Goal: Share content: Share content

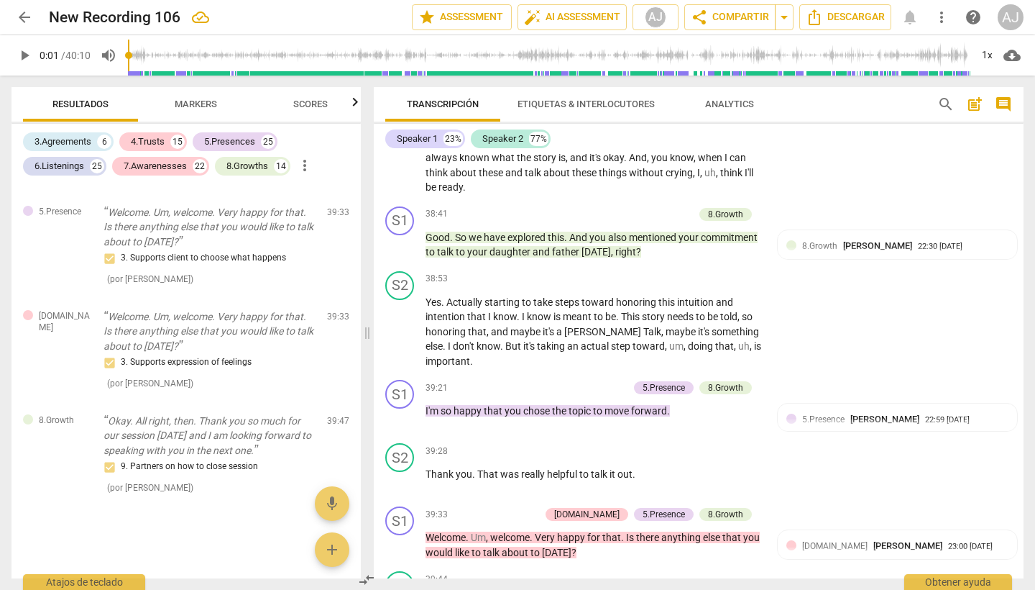
scroll to position [11051, 0]
click at [833, 14] on span "Descargar" at bounding box center [845, 17] width 79 height 17
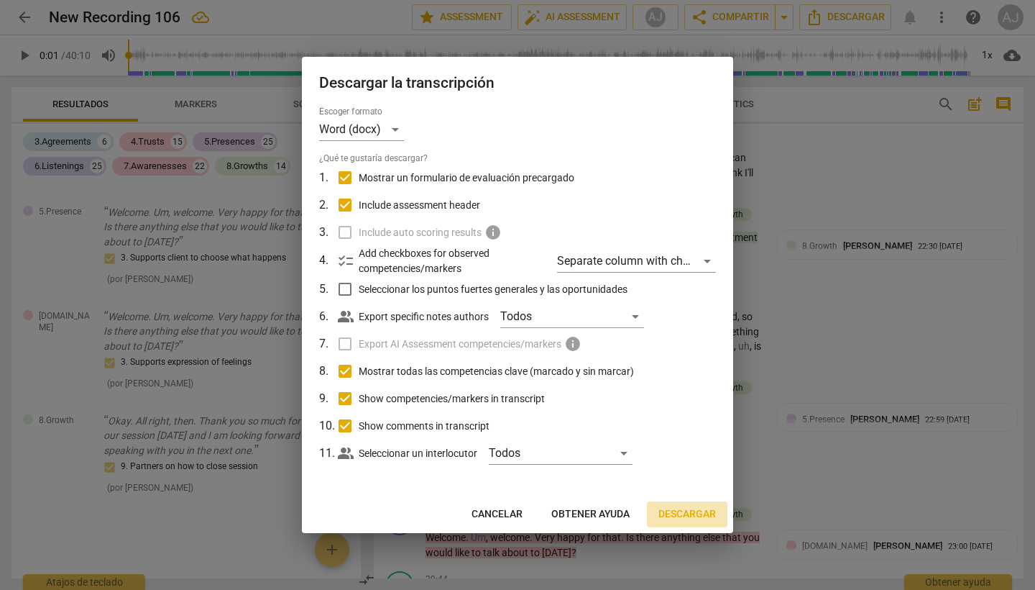
click at [662, 508] on span "Descargar" at bounding box center [688, 514] width 58 height 14
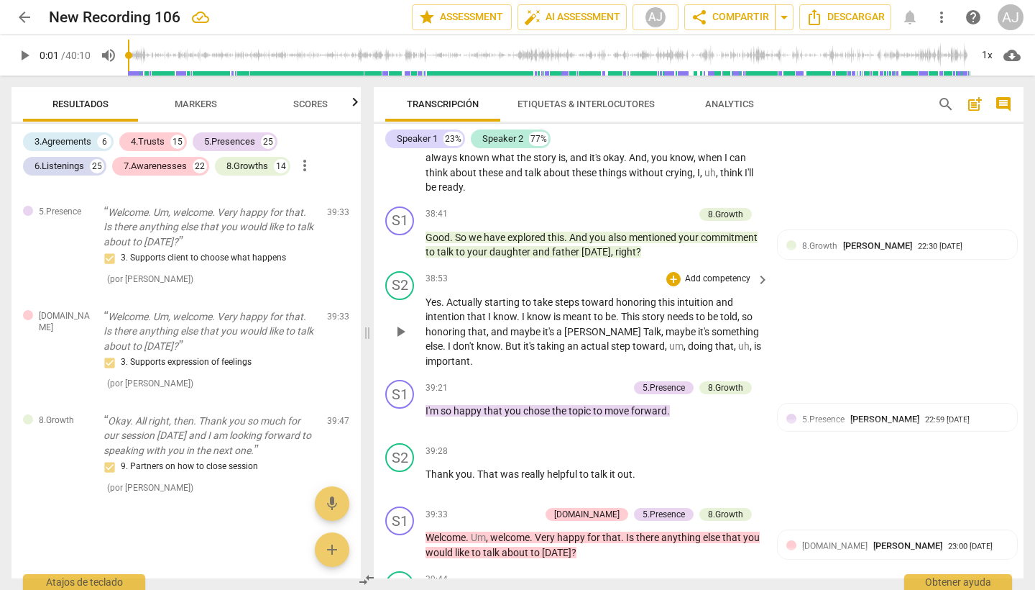
click at [867, 265] on div "S2 play_arrow pause 38:53 + Add competency keyboard_arrow_right Yes . Actually …" at bounding box center [699, 319] width 650 height 109
click at [940, 265] on div "S2 play_arrow pause 38:53 + Add competency keyboard_arrow_right Yes . Actually …" at bounding box center [699, 319] width 650 height 109
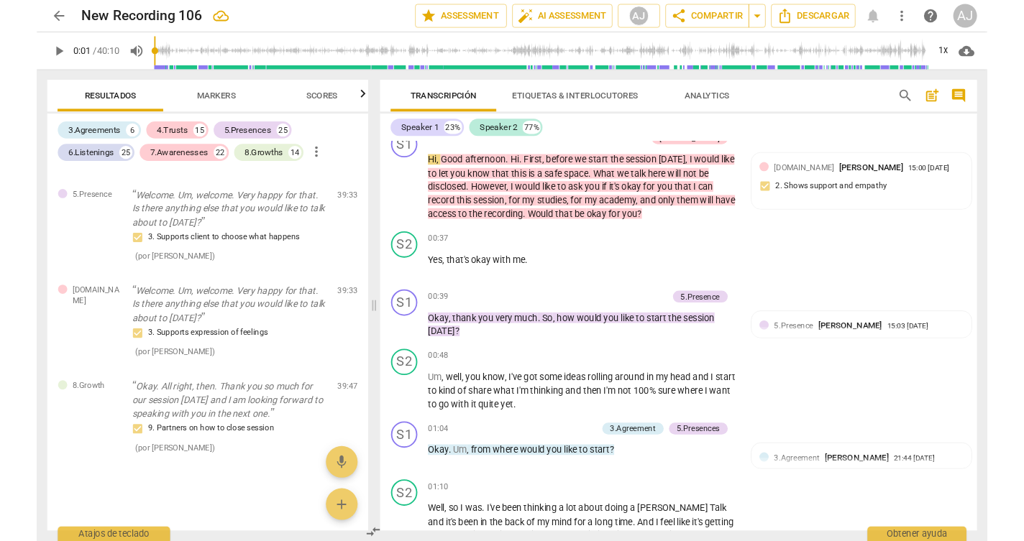
scroll to position [0, 0]
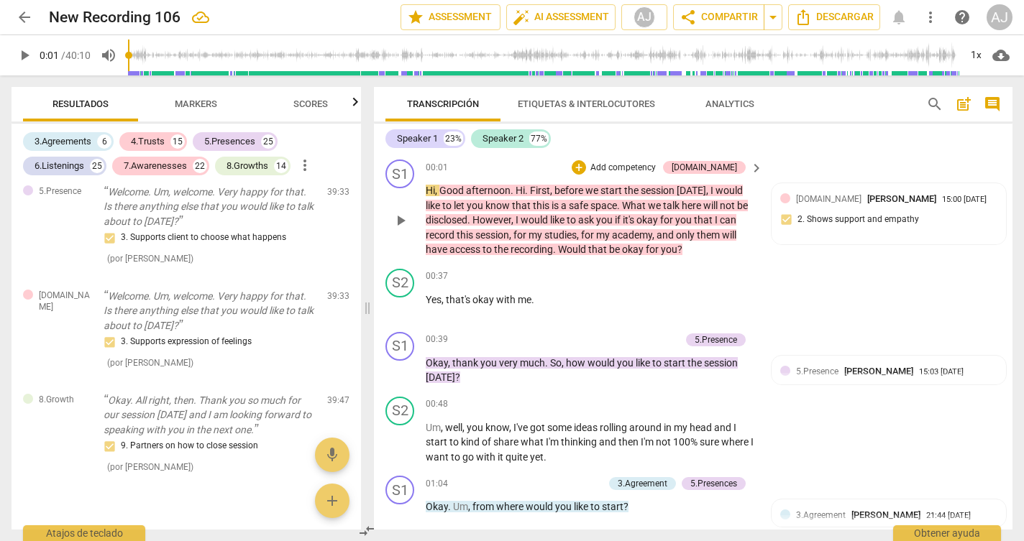
click at [943, 156] on div "S1 play_arrow pause 00:01 + Add competency [DOMAIN_NAME] keyboard_arrow_right H…" at bounding box center [693, 208] width 638 height 109
click at [766, 19] on span "arrow_drop_down" at bounding box center [772, 17] width 17 height 17
click at [767, 15] on span "arrow_drop_down" at bounding box center [772, 17] width 17 height 17
click at [730, 19] on span "share Compartir" at bounding box center [718, 17] width 78 height 17
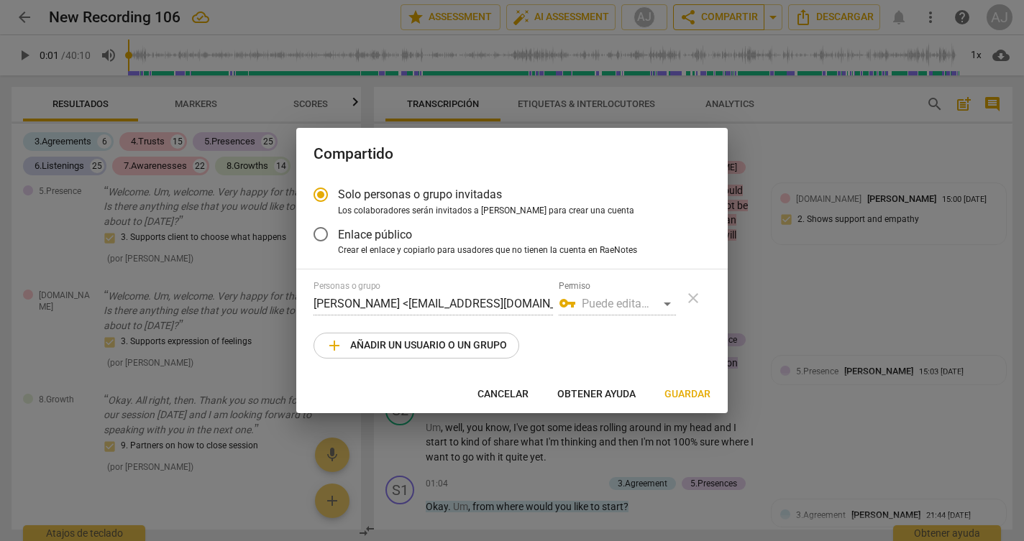
radio input "false"
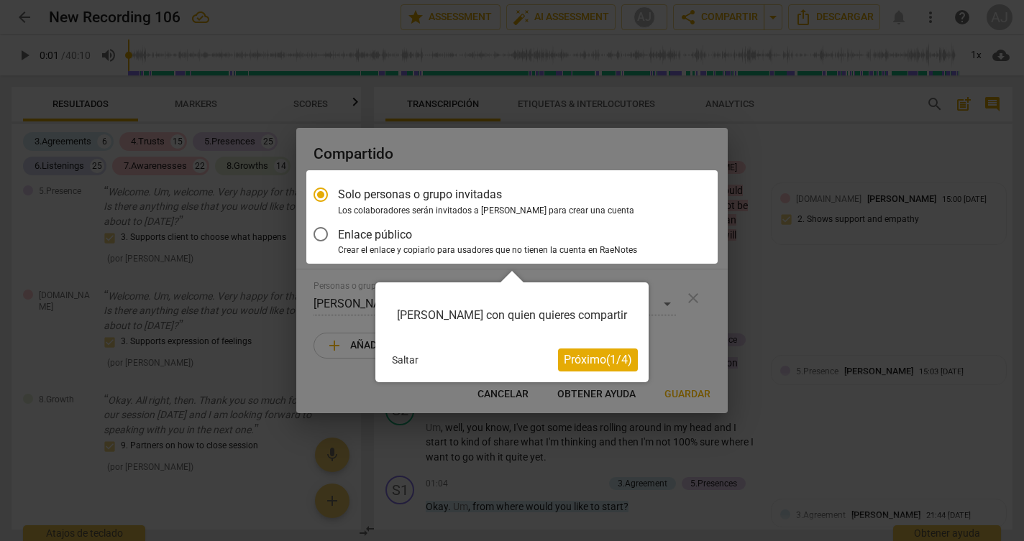
drag, startPoint x: 608, startPoint y: 362, endPoint x: 336, endPoint y: 271, distance: 286.5
click at [337, 0] on body "arrow_back New Recording 106 edit star Assessment auto_fix_high AI Assessment A…" at bounding box center [512, 0] width 1024 height 0
click at [324, 242] on div at bounding box center [511, 216] width 411 height 93
click at [319, 232] on div at bounding box center [511, 216] width 411 height 93
click at [599, 368] on button "Próximo ( 1 / 4 )" at bounding box center [598, 360] width 80 height 23
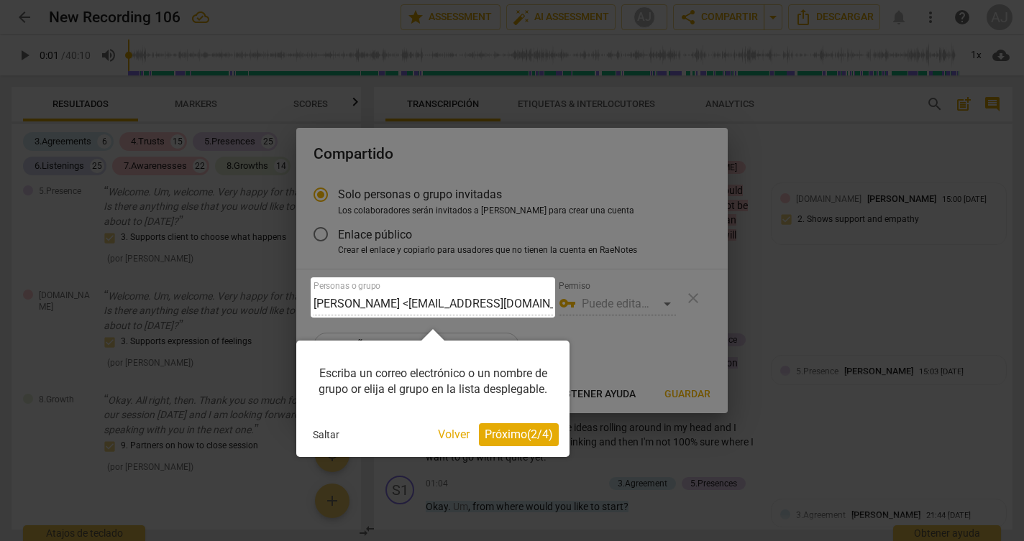
click at [321, 432] on button "Saltar" at bounding box center [326, 435] width 38 height 22
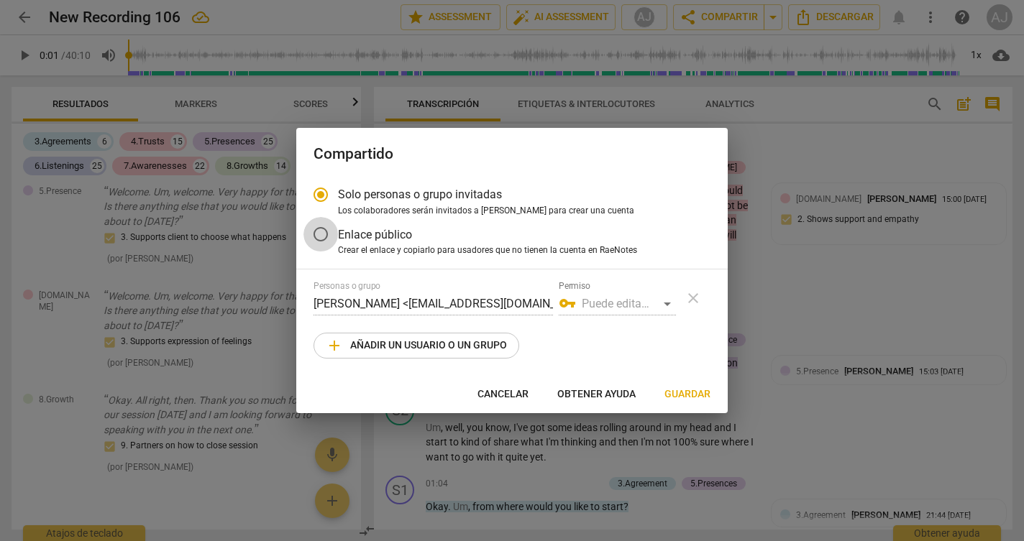
click at [329, 224] on input "Enlace público" at bounding box center [320, 234] width 35 height 35
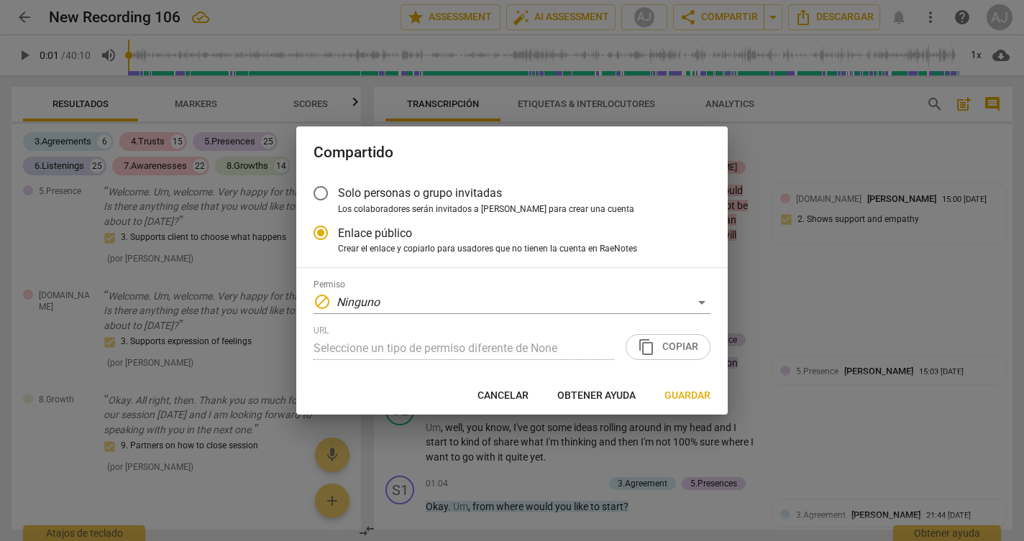
click at [682, 396] on span "Guardar" at bounding box center [687, 396] width 46 height 14
radio input "false"
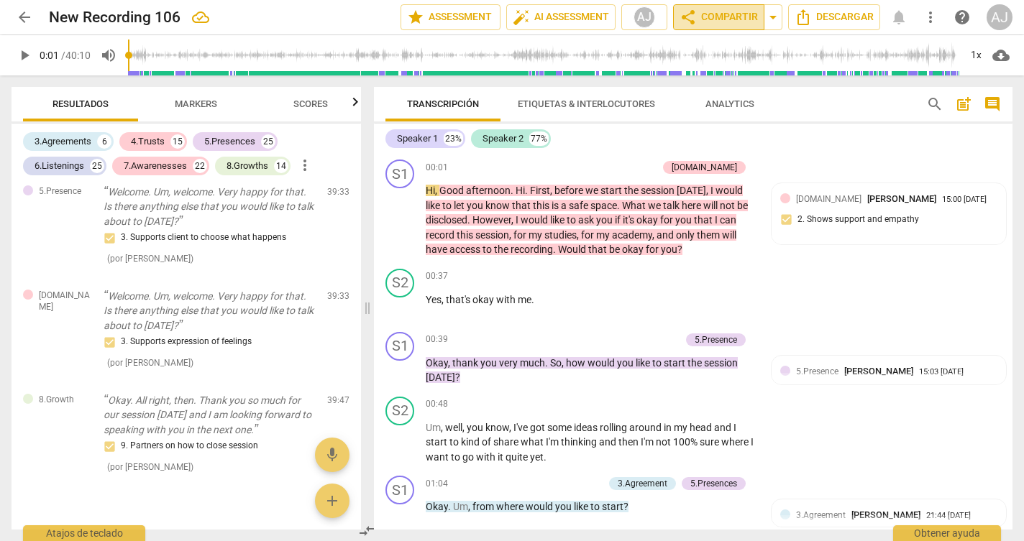
click at [705, 19] on span "share Compartir" at bounding box center [718, 17] width 78 height 17
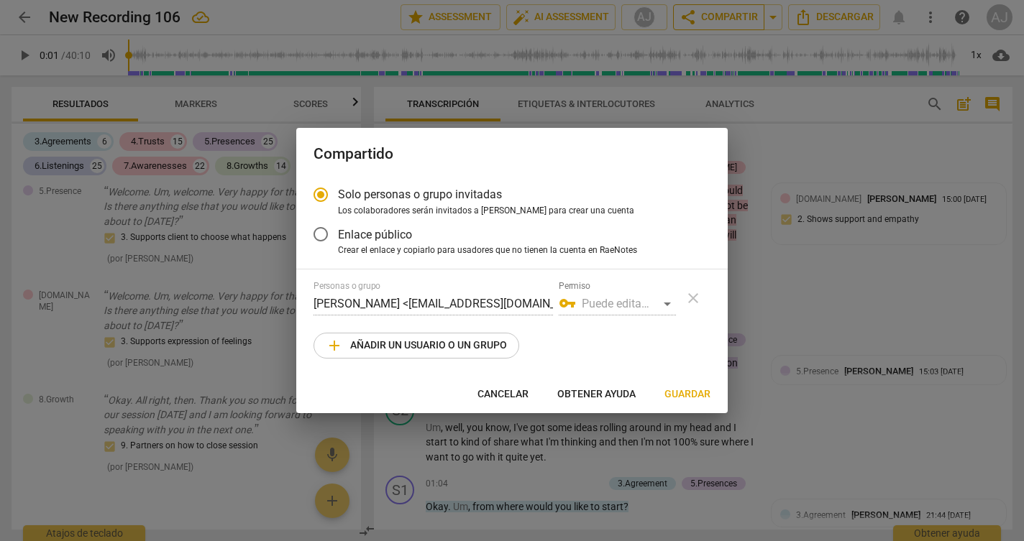
radio input "false"
click at [317, 239] on input "Enlace público" at bounding box center [320, 234] width 35 height 35
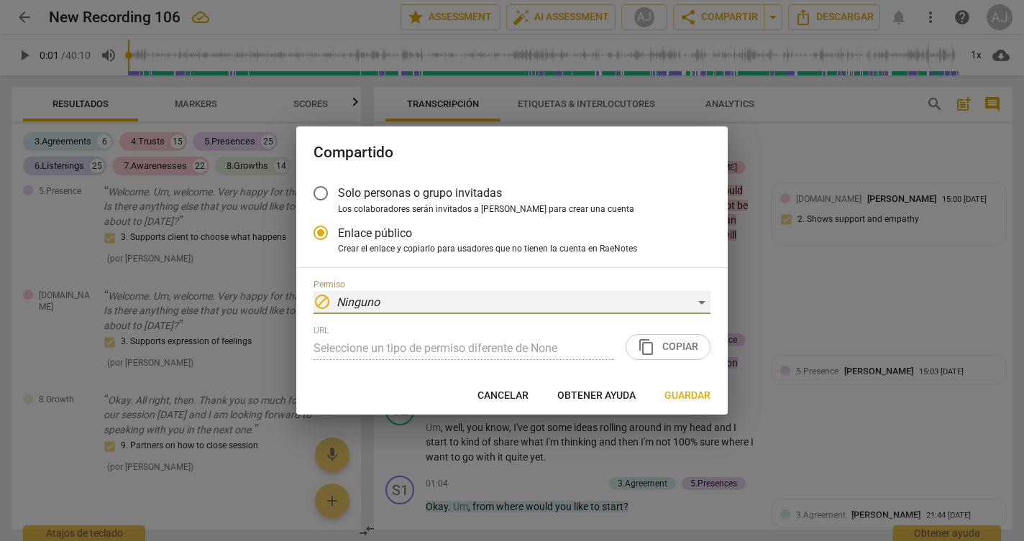
click at [671, 298] on div "block Ninguno" at bounding box center [511, 302] width 397 height 23
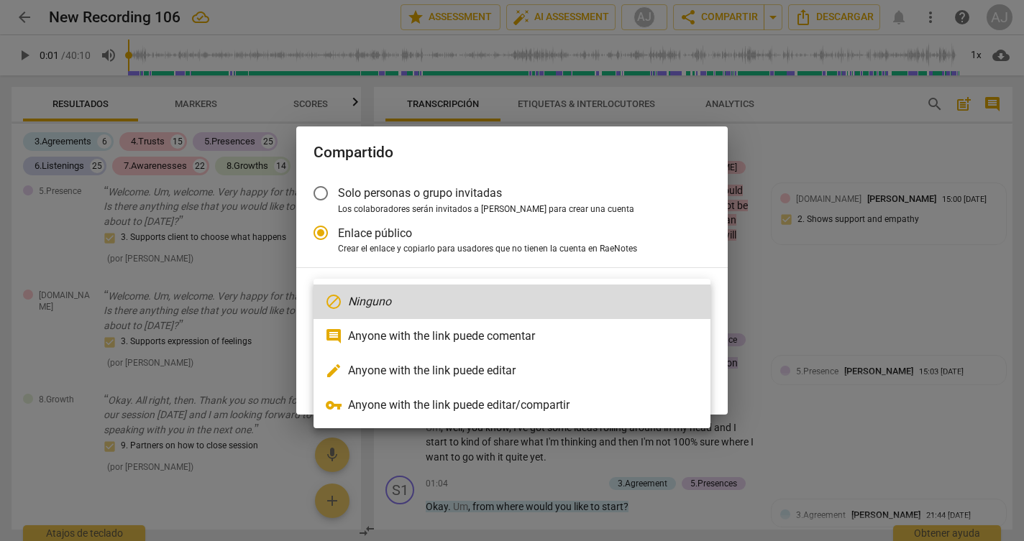
click at [635, 331] on li "comment Anyone with the link puede comentar" at bounding box center [511, 336] width 397 height 35
radio input "false"
type input "[URL][DOMAIN_NAME]"
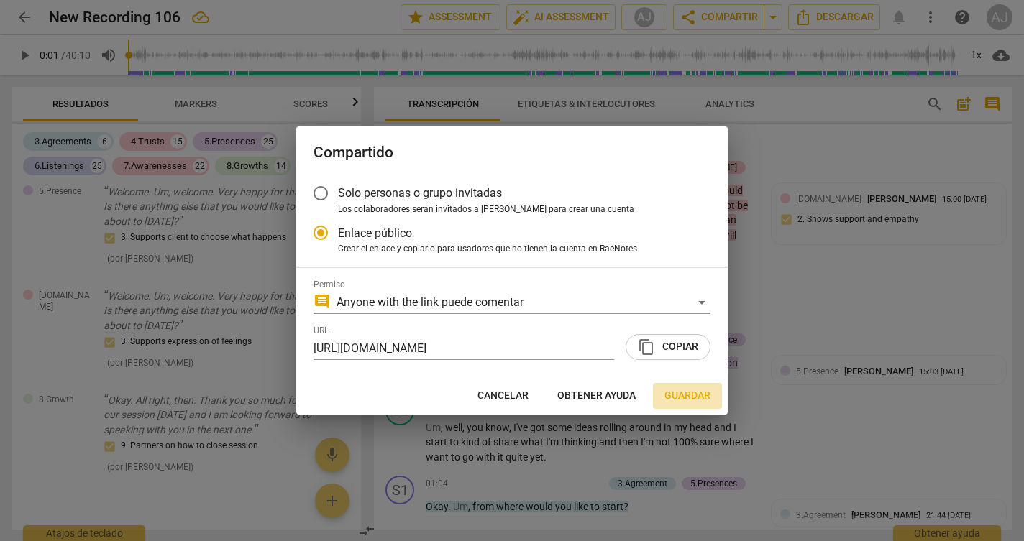
click at [682, 394] on span "Guardar" at bounding box center [687, 396] width 46 height 14
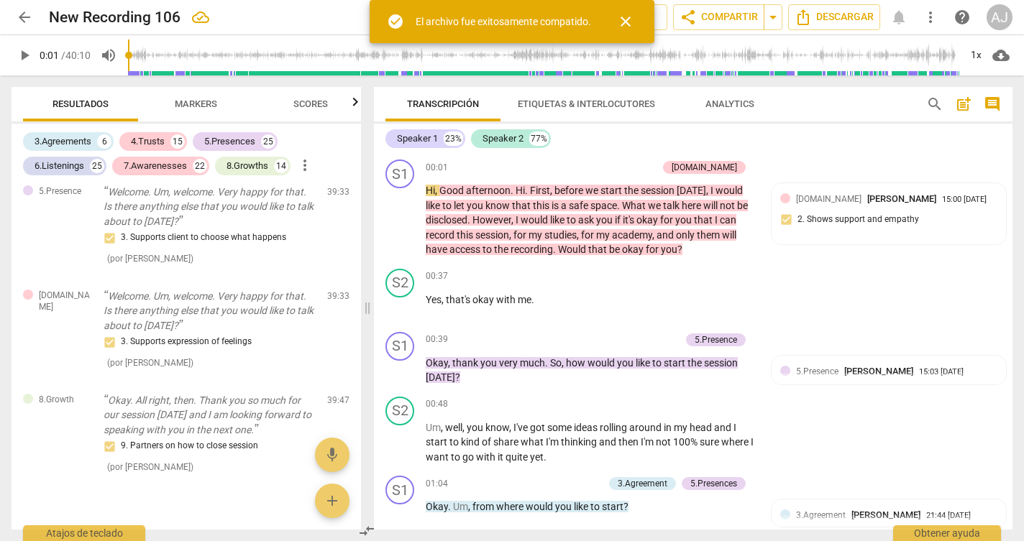
click at [628, 27] on span "close" at bounding box center [625, 21] width 17 height 17
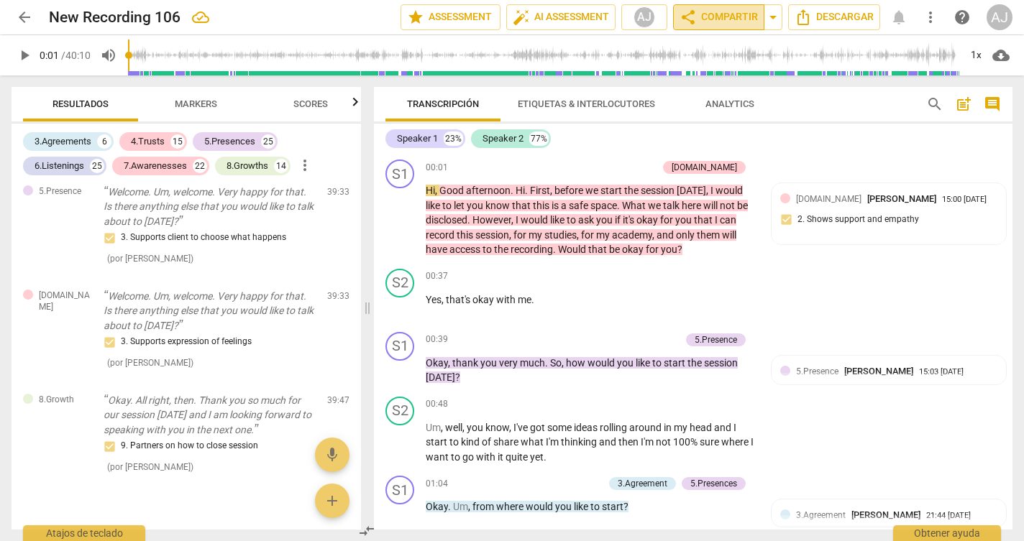
click at [718, 17] on span "share Compartir" at bounding box center [718, 17] width 78 height 17
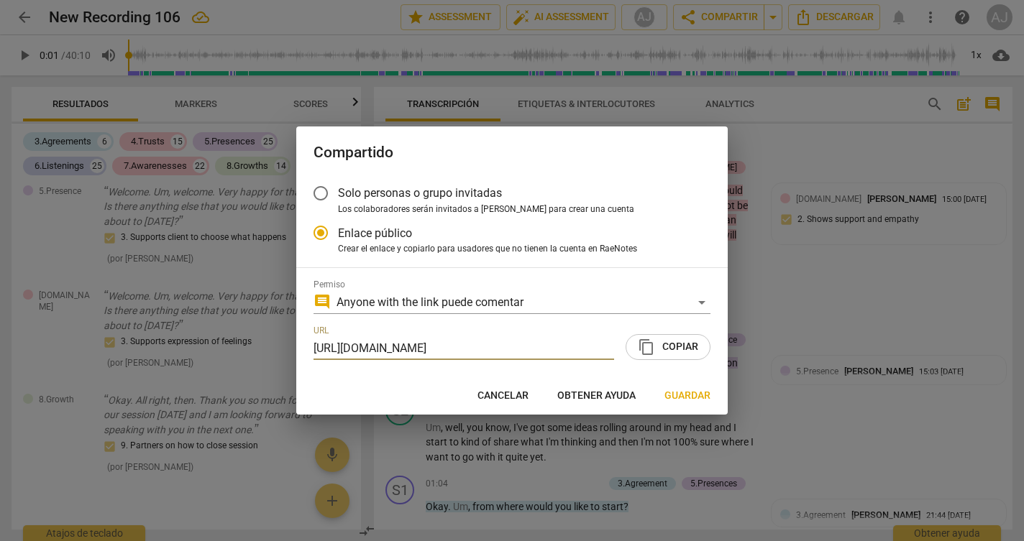
click at [520, 389] on span "Cancelar" at bounding box center [502, 396] width 51 height 14
radio input "false"
